Goal: Task Accomplishment & Management: Manage account settings

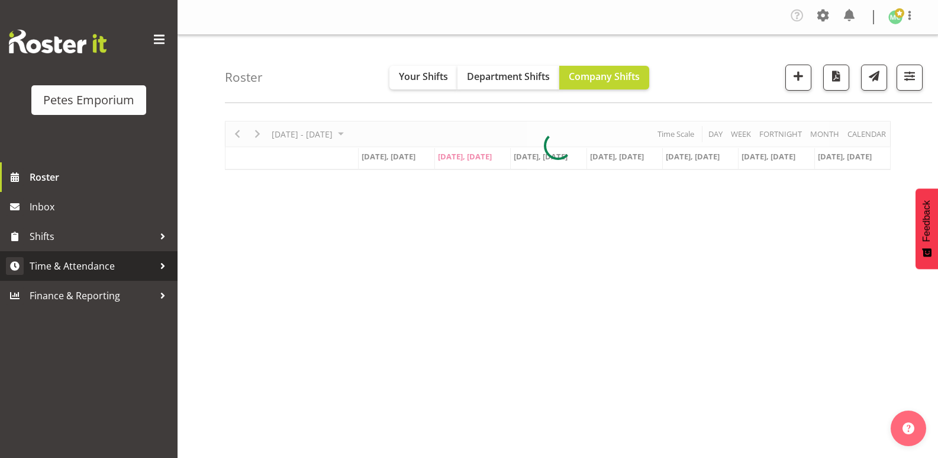
click at [122, 269] on span "Time & Attendance" at bounding box center [92, 266] width 124 height 18
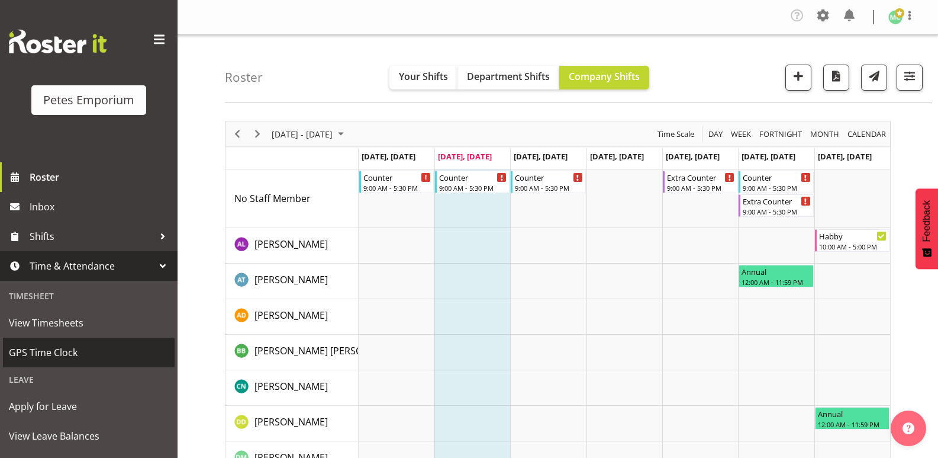
click at [70, 347] on span "GPS Time Clock" at bounding box center [89, 352] width 160 height 18
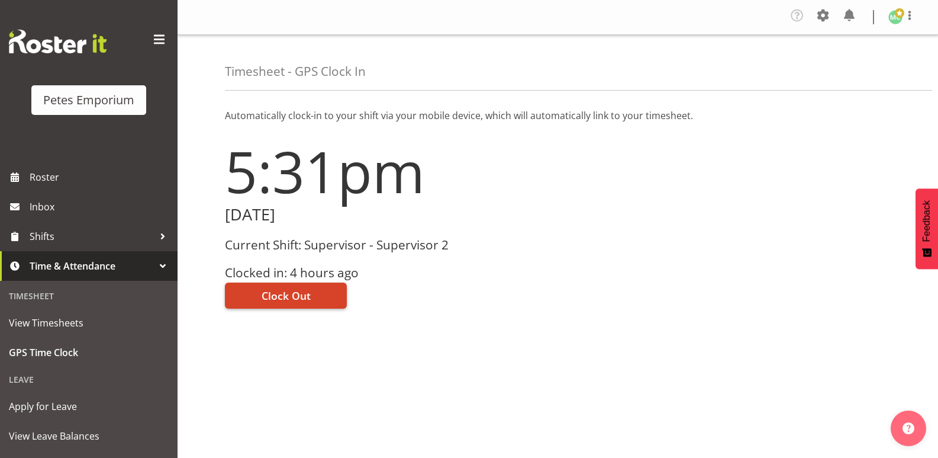
click at [319, 295] on button "Clock Out" at bounding box center [286, 295] width 122 height 26
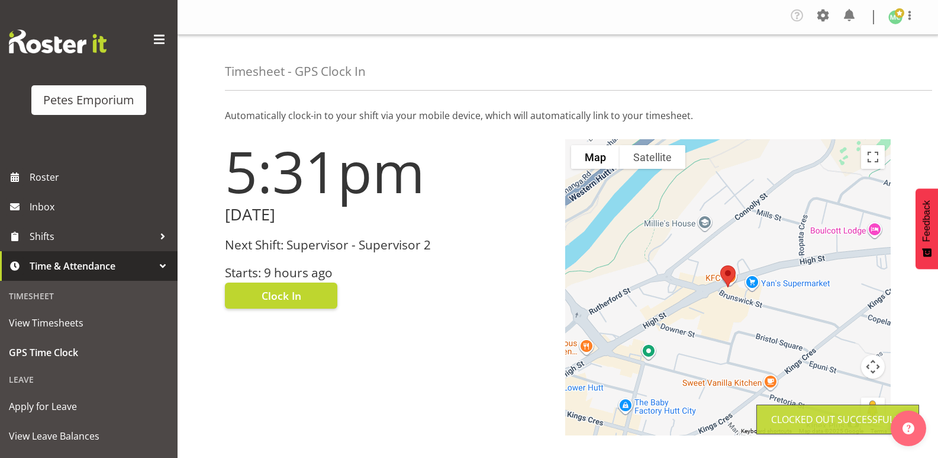
click at [895, 20] on img at bounding box center [896, 17] width 14 height 14
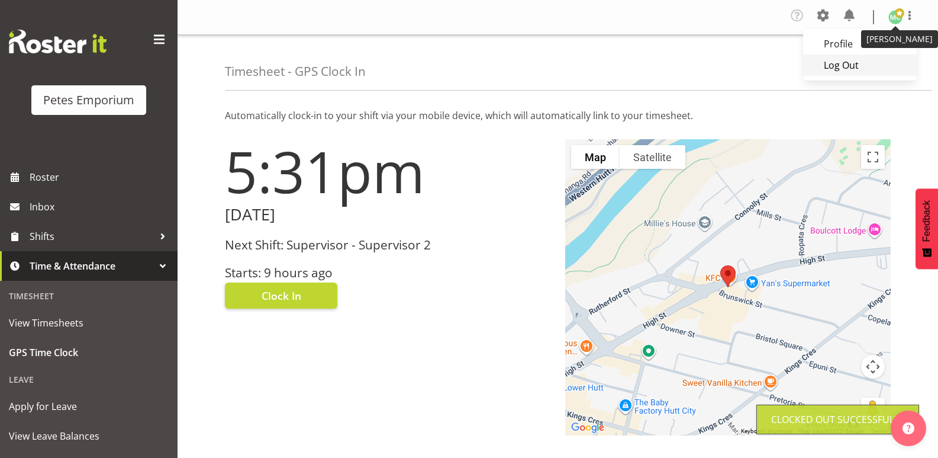
click at [877, 71] on link "Log Out" at bounding box center [860, 64] width 114 height 21
